Goal: Find contact information: Find contact information

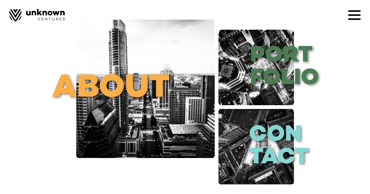
click at [360, 9] on icon at bounding box center [354, 15] width 13 height 13
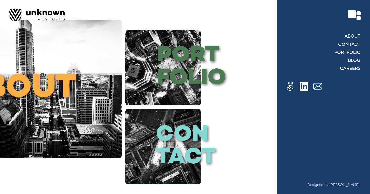
click at [178, 134] on div at bounding box center [185, 97] width 370 height 194
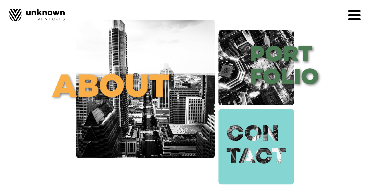
click at [258, 136] on link "con tact" at bounding box center [257, 147] width 76 height 76
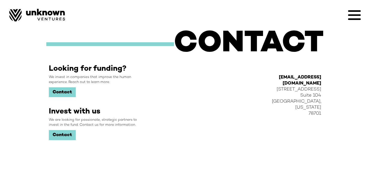
click at [68, 90] on link "Contact" at bounding box center [62, 92] width 27 height 10
